Goal: Transaction & Acquisition: Book appointment/travel/reservation

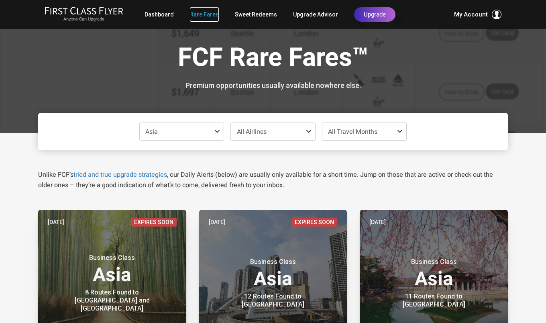
click at [206, 12] on link "Rare Fares" at bounding box center [204, 14] width 29 height 14
click at [216, 131] on span at bounding box center [219, 131] width 10 height 6
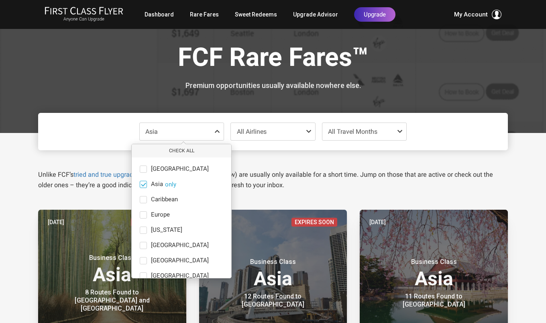
click at [142, 183] on span at bounding box center [143, 184] width 6 height 6
click at [0, 0] on input "Asia only" at bounding box center [0, 0] width 0 height 0
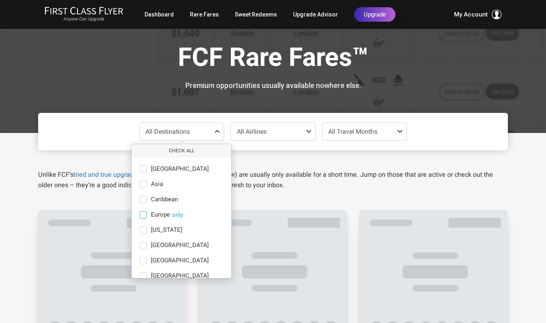
click at [144, 214] on span at bounding box center [143, 214] width 7 height 7
click at [0, 0] on input "Europe only" at bounding box center [0, 0] width 0 height 0
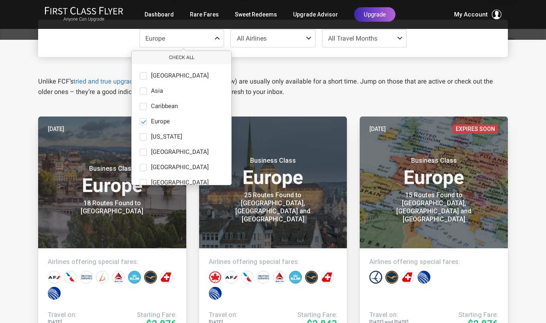
scroll to position [101, 0]
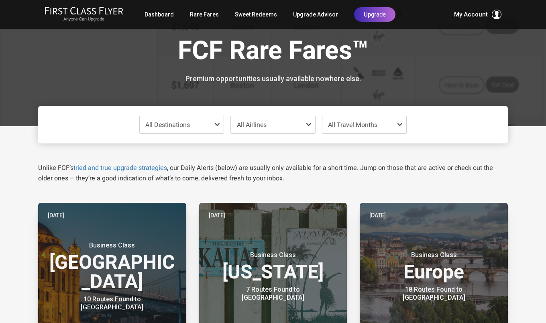
scroll to position [3, 0]
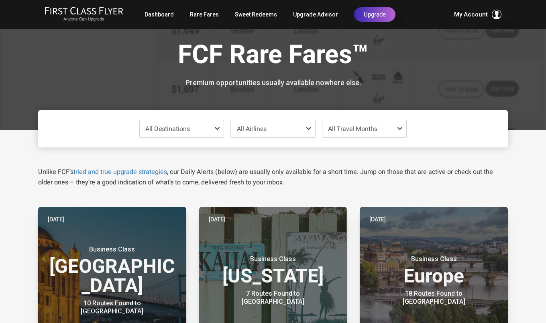
click at [198, 130] on span "All Destinations" at bounding box center [182, 128] width 84 height 17
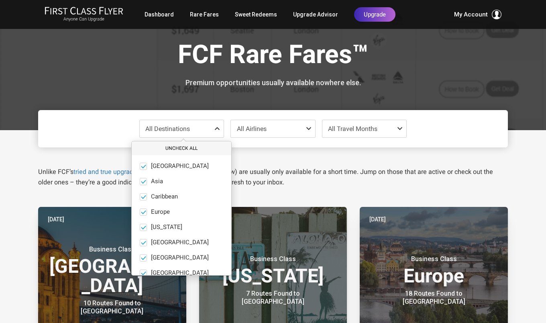
click at [177, 146] on button "Uncheck All" at bounding box center [182, 148] width 100 height 13
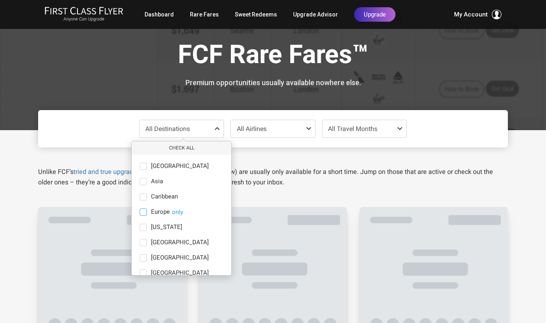
click at [145, 210] on span at bounding box center [143, 211] width 7 height 7
click at [0, 0] on input "Europe only" at bounding box center [0, 0] width 0 height 0
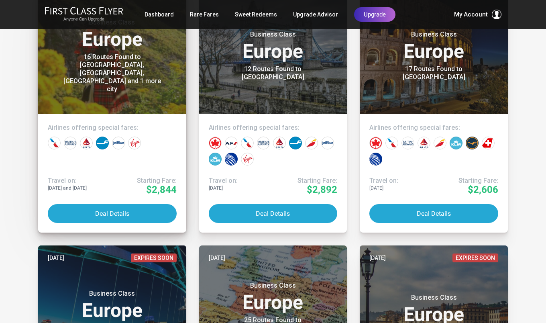
scroll to position [0, 0]
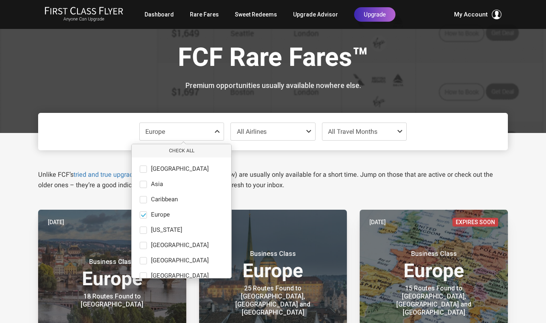
click at [363, 131] on span "All Travel Months" at bounding box center [352, 132] width 49 height 8
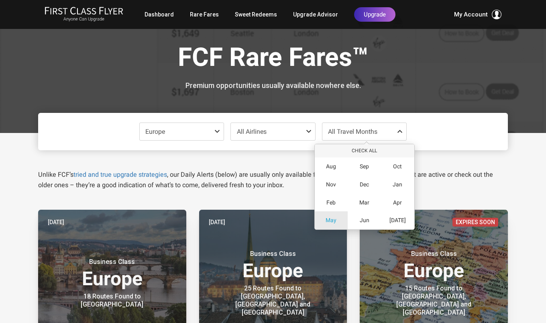
click at [329, 218] on span "May" at bounding box center [330, 220] width 11 height 7
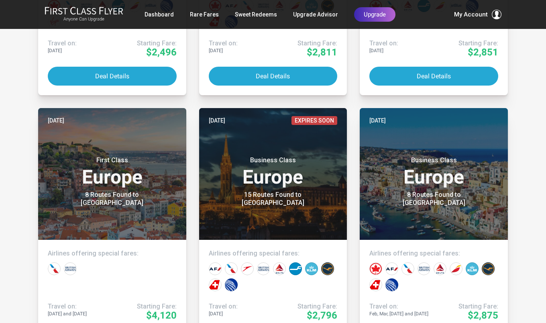
scroll to position [955, 0]
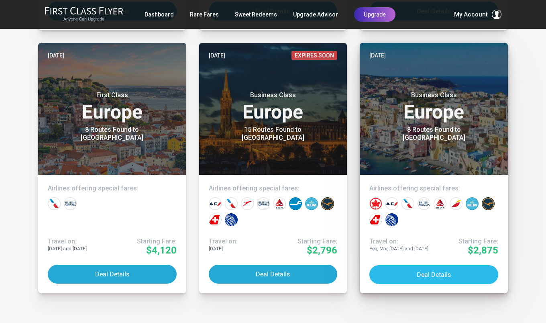
click at [434, 273] on button "Deal Details" at bounding box center [433, 274] width 129 height 19
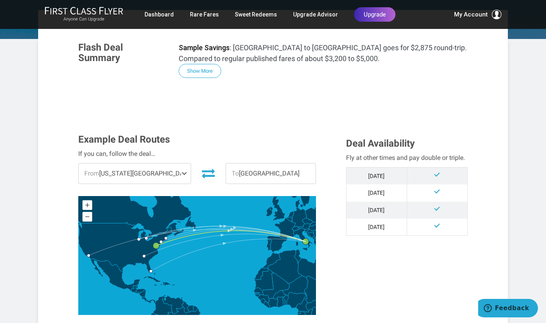
scroll to position [131, 0]
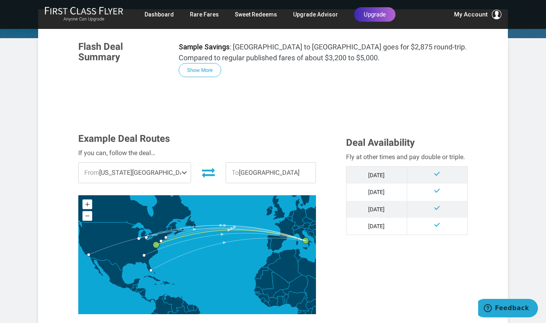
click at [181, 173] on span at bounding box center [186, 173] width 10 height 20
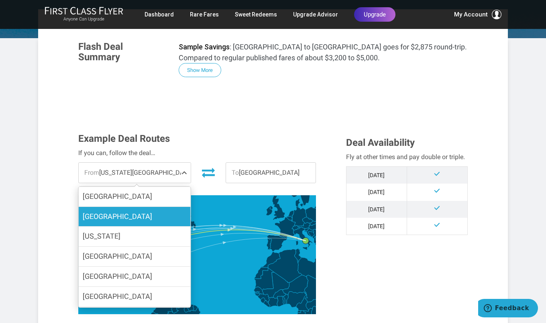
click at [123, 216] on label "[GEOGRAPHIC_DATA]" at bounding box center [135, 217] width 112 height 20
click at [0, 0] on input "[GEOGRAPHIC_DATA]" at bounding box center [0, 0] width 0 height 0
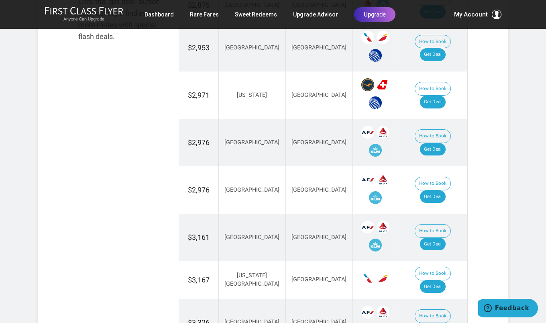
scroll to position [541, 0]
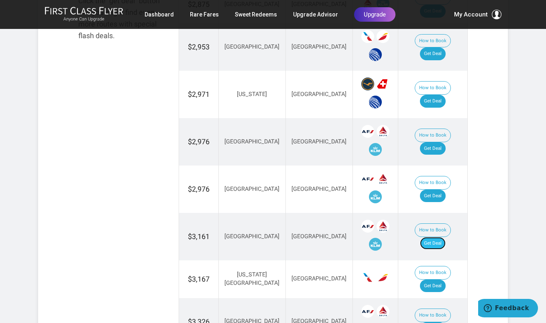
click at [437, 237] on link "Get Deal" at bounding box center [433, 243] width 26 height 13
